Goal: Information Seeking & Learning: Learn about a topic

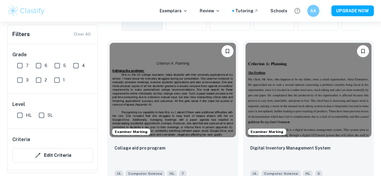
scroll to position [172, 0]
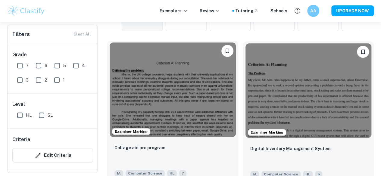
click at [155, 139] on div "Collage aid pro program IA Computer Science HL 7" at bounding box center [172, 160] width 131 height 42
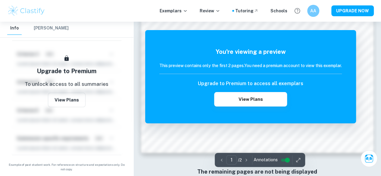
scroll to position [494, 0]
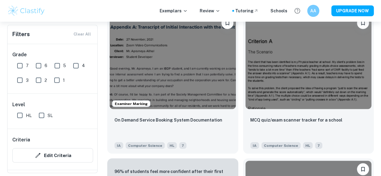
scroll to position [172, 0]
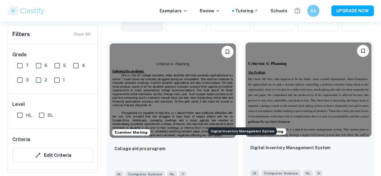
click at [250, 144] on p "Digital Inventory Management System" at bounding box center [290, 147] width 80 height 7
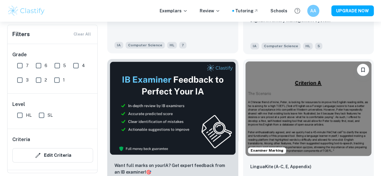
scroll to position [300, 0]
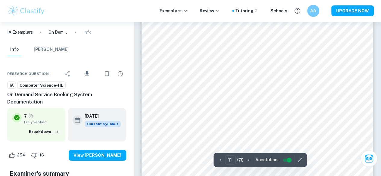
scroll to position [3469, 0]
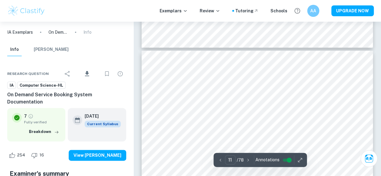
type input "12"
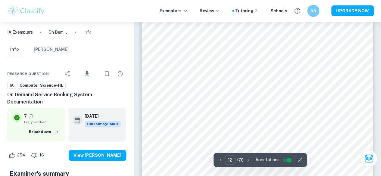
scroll to position [3766, 0]
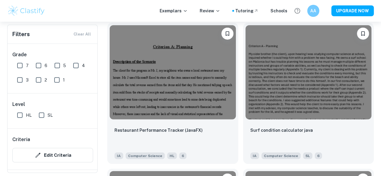
scroll to position [778, 0]
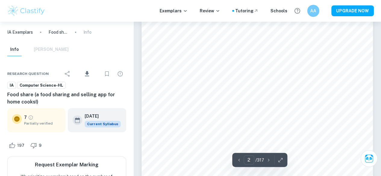
scroll to position [503, 0]
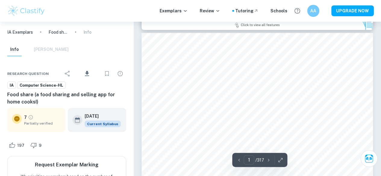
type input "3"
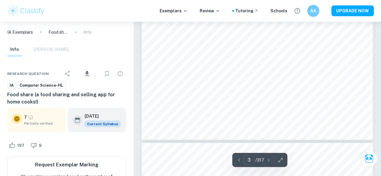
scroll to position [867, 0]
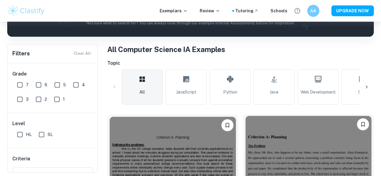
scroll to position [97, 0]
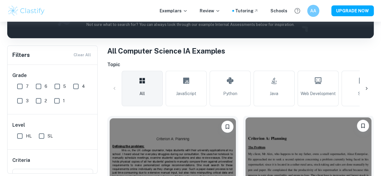
click at [245, 138] on img at bounding box center [308, 164] width 126 height 95
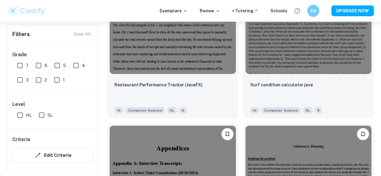
scroll to position [821, 0]
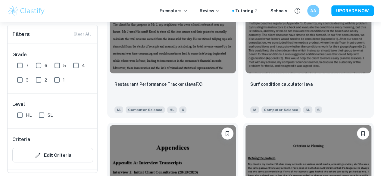
click at [0, 1] on div "Exemplars Review Tutoring Schools AA UPGRADE NOW" at bounding box center [190, 11] width 381 height 22
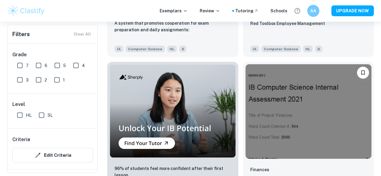
scroll to position [2046, 0]
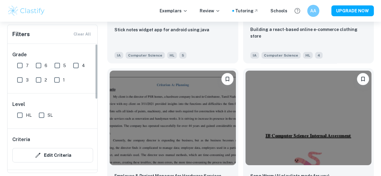
click at [20, 64] on input "7" at bounding box center [20, 66] width 12 height 12
checkbox input "true"
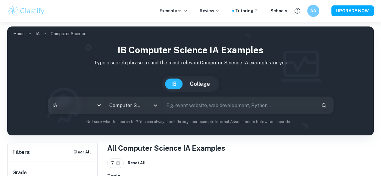
scroll to position [91, 0]
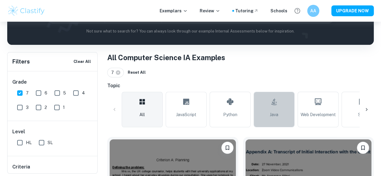
click at [268, 112] on link "Java" at bounding box center [273, 110] width 41 height 36
type input "Java"
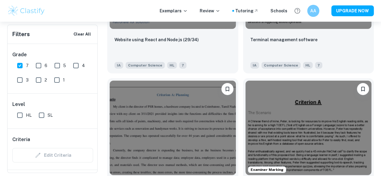
scroll to position [1026, 0]
